Goal: Check status: Check status

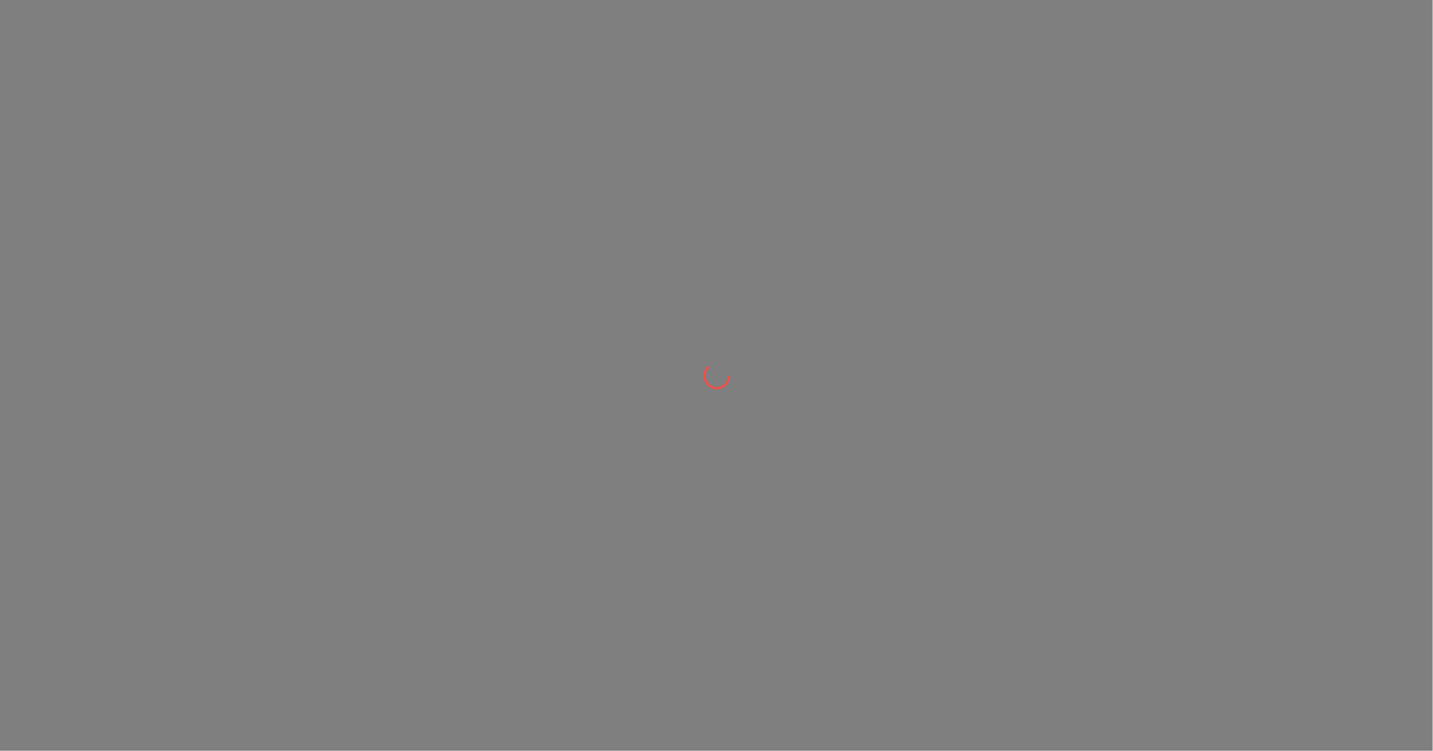
click at [669, 430] on div at bounding box center [716, 375] width 1433 height 751
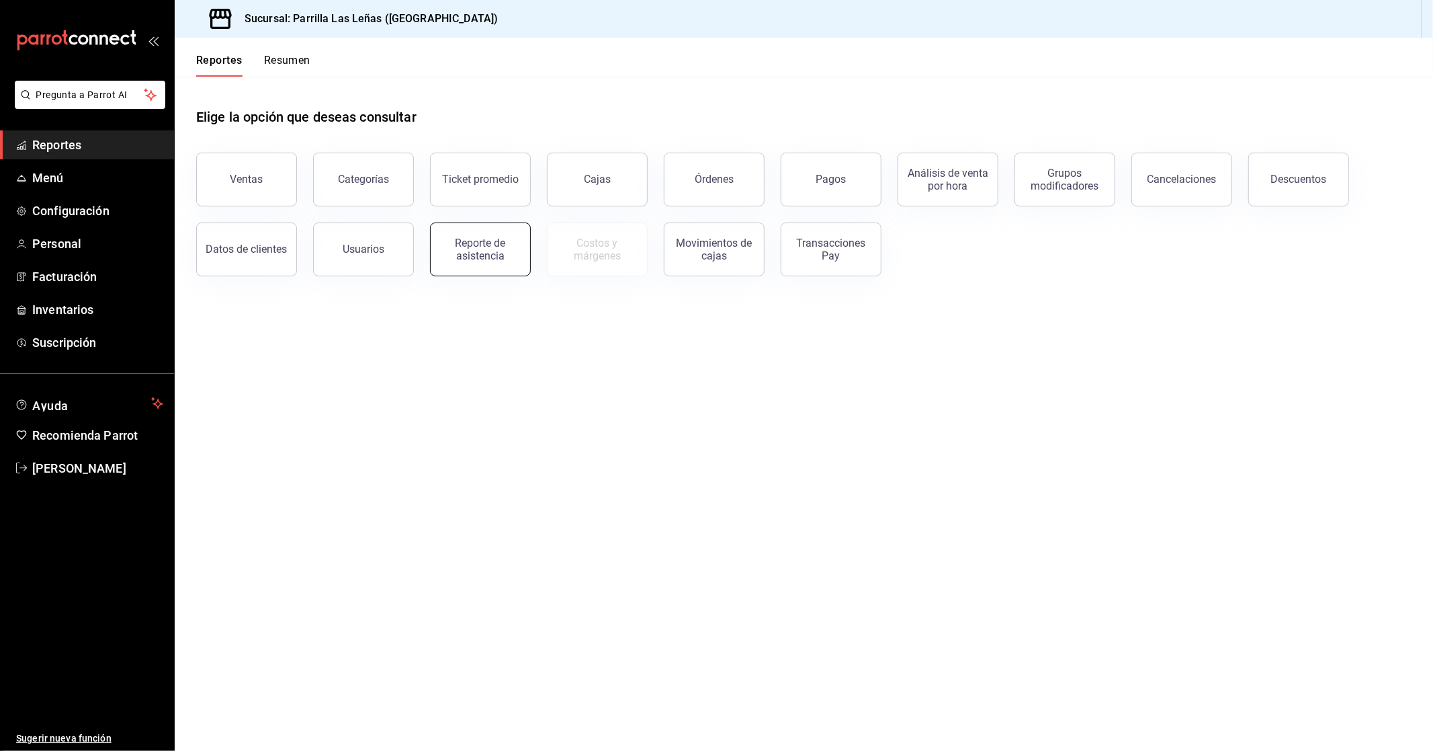
click at [478, 244] on div "Reporte de asistencia" at bounding box center [480, 250] width 83 height 26
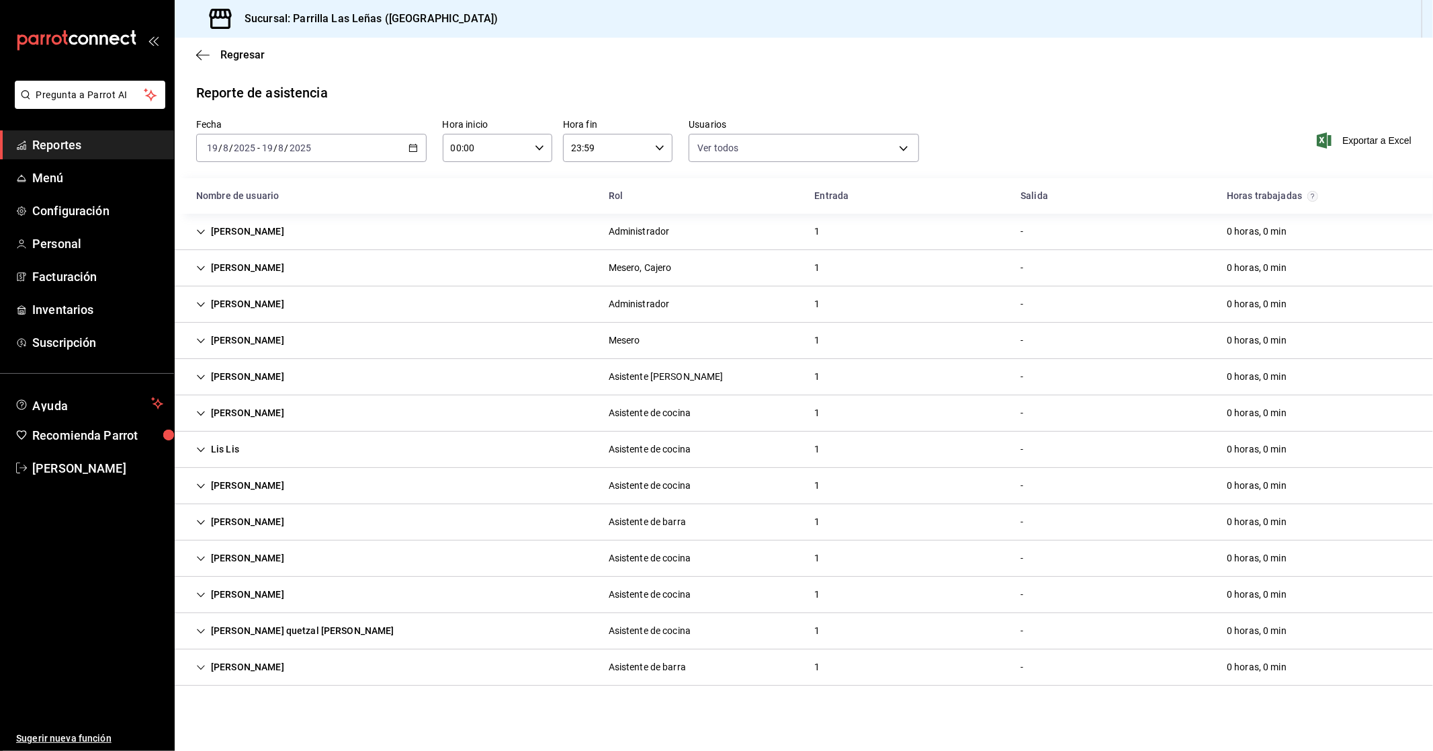
click at [276, 663] on div "[PERSON_NAME]" at bounding box center [240, 667] width 110 height 25
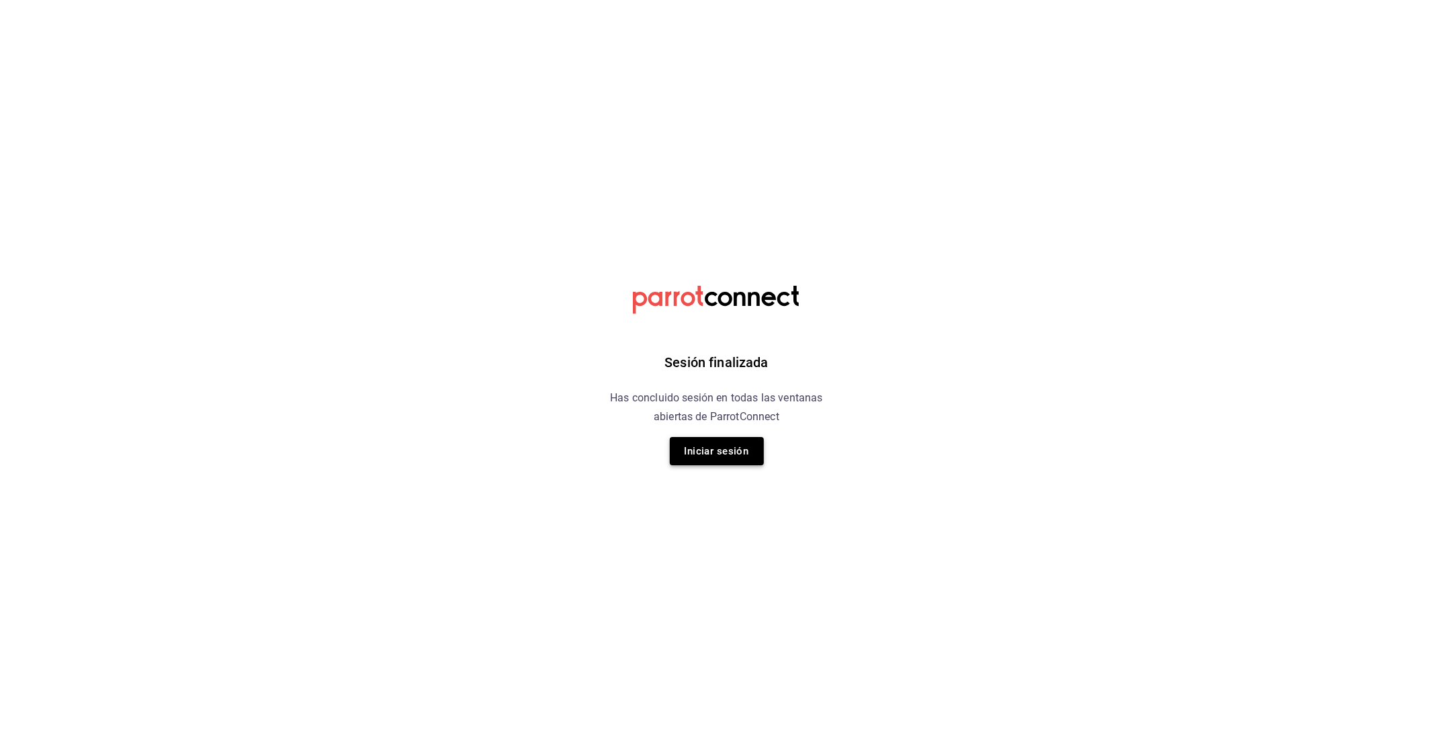
click at [739, 449] on button "Iniciar sesión" at bounding box center [717, 451] width 94 height 28
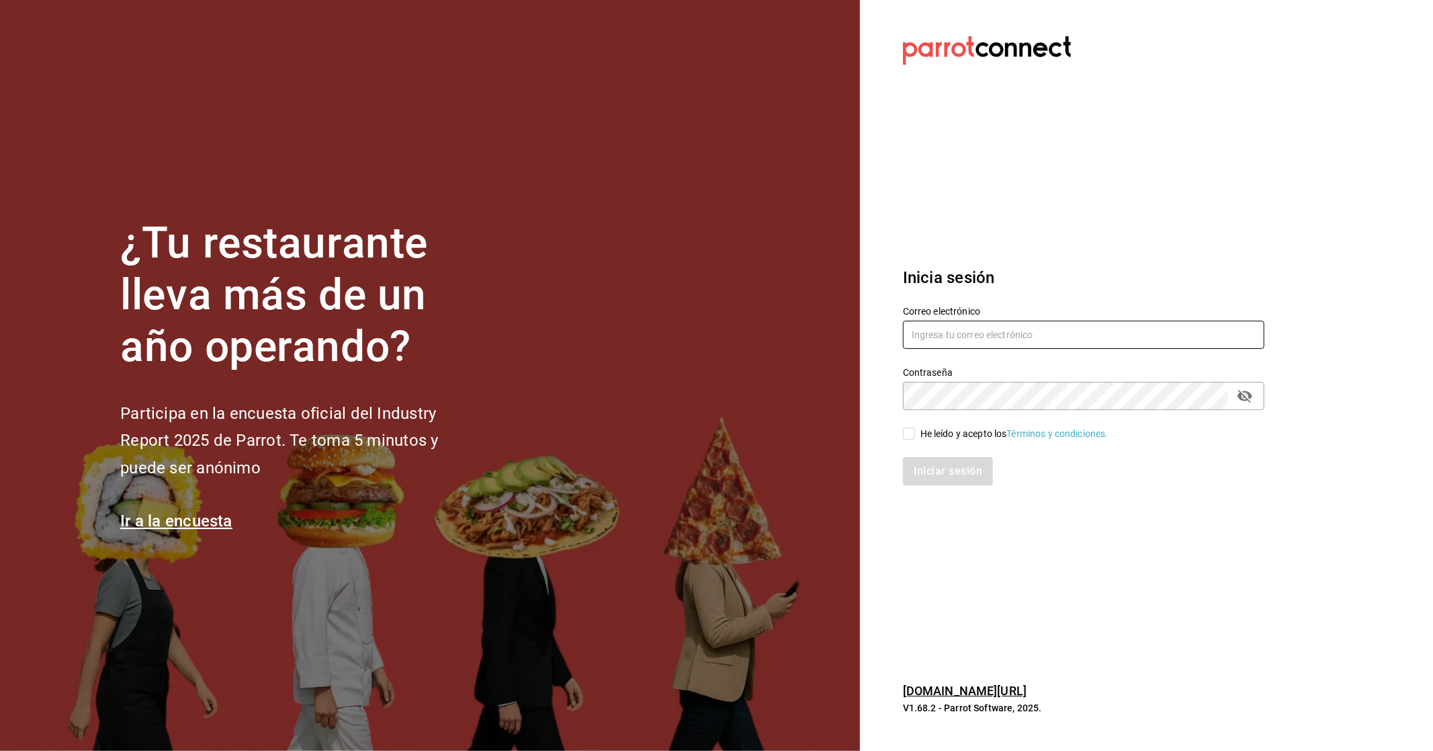
click at [978, 332] on input "text" at bounding box center [1084, 335] width 362 height 28
